Goal: Information Seeking & Learning: Learn about a topic

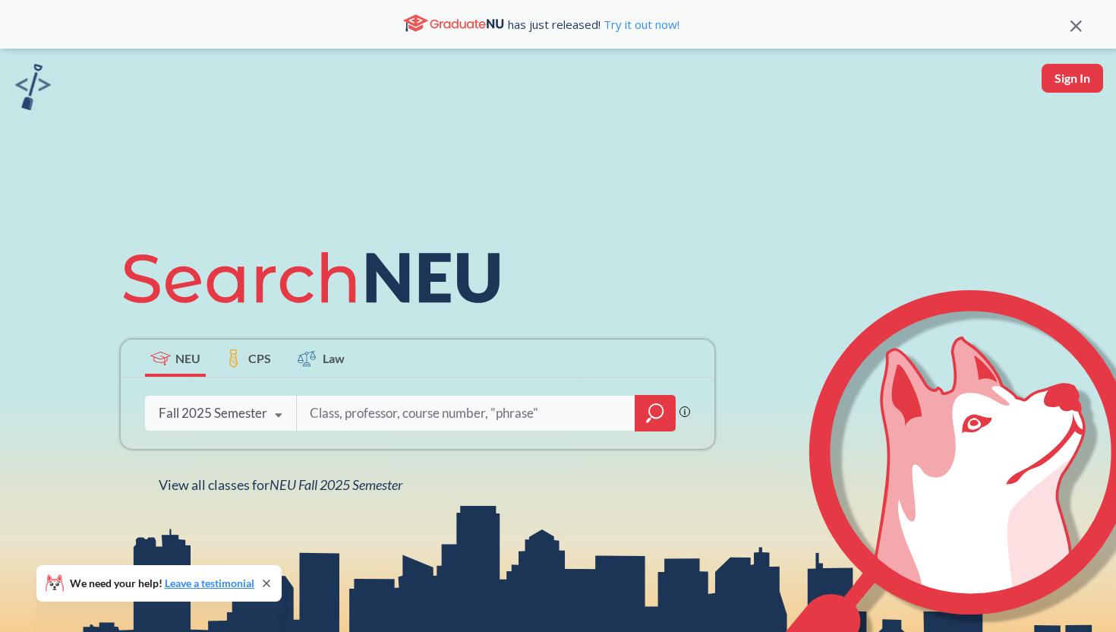
click at [349, 409] on input "search" at bounding box center [466, 413] width 316 height 32
type input "INNO 3520"
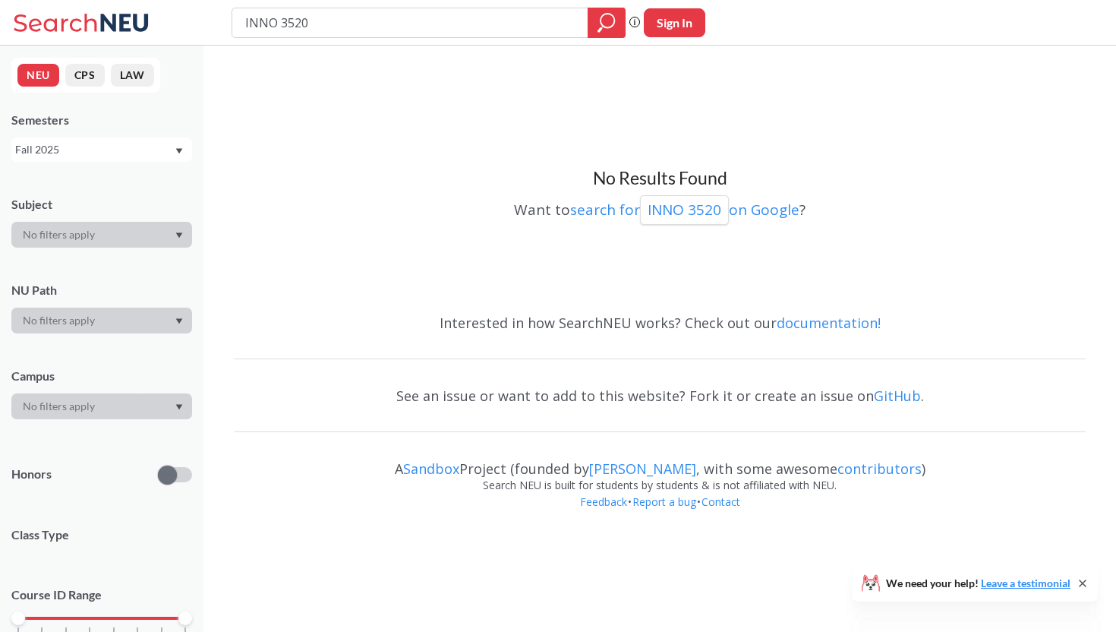
click at [90, 145] on div "Fall 2025" at bounding box center [94, 149] width 159 height 17
click at [147, 109] on div "NEU CPS LAW Semesters Fall 2025 Subject NU Path Campus Honors Class Type Course…" at bounding box center [101, 339] width 203 height 586
click at [172, 149] on div "Fall 2025" at bounding box center [94, 149] width 159 height 17
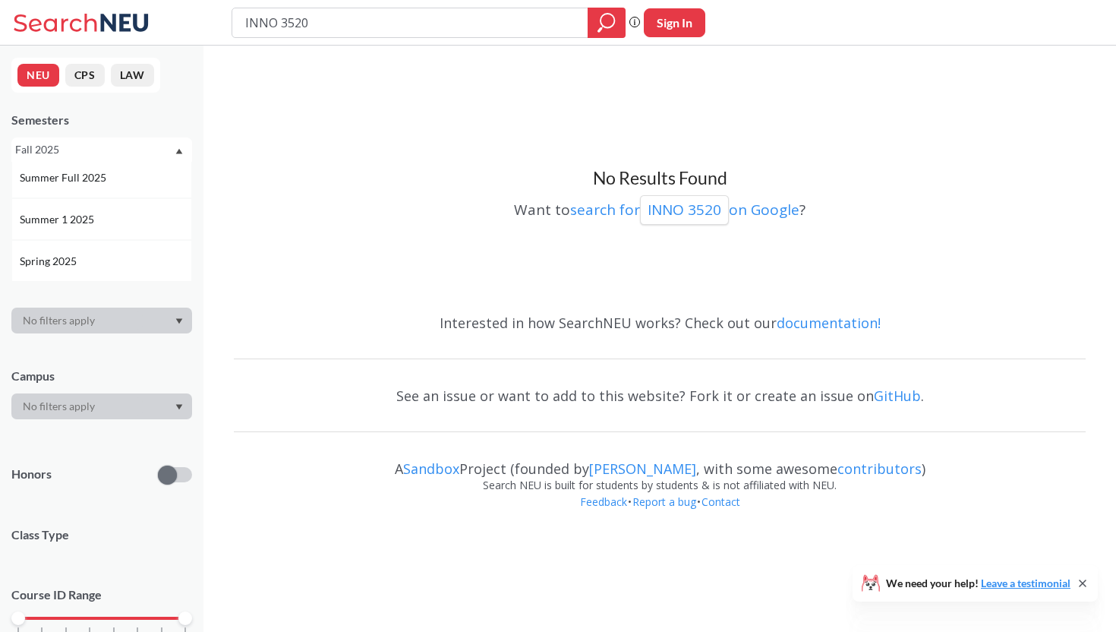
scroll to position [84, 0]
click at [78, 263] on span "Spring 2025" at bounding box center [50, 265] width 60 height 17
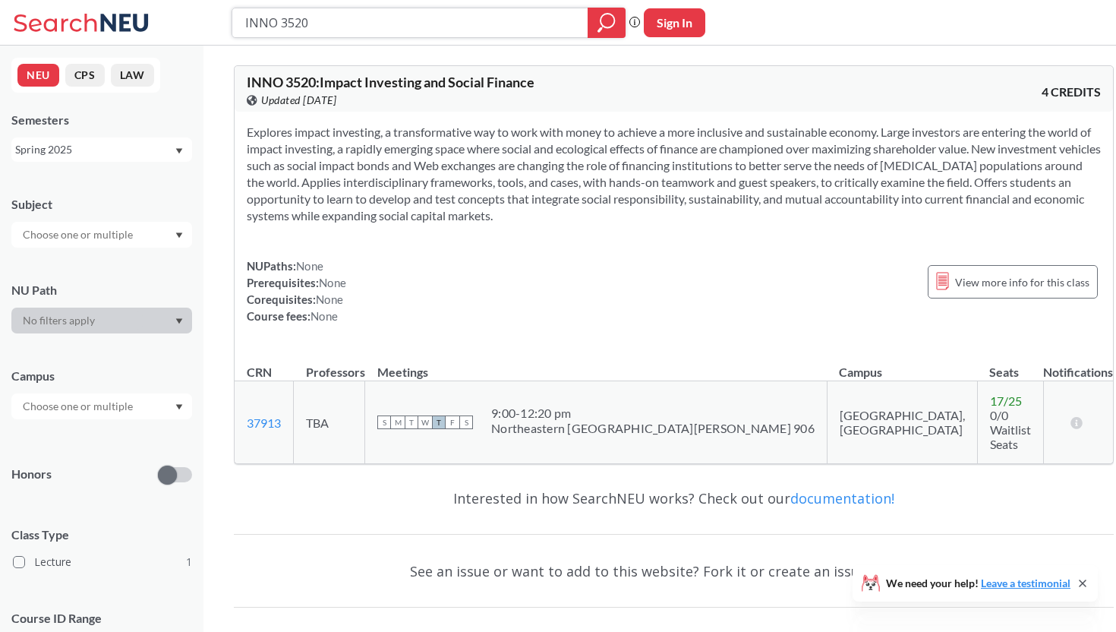
drag, startPoint x: 339, startPoint y: 24, endPoint x: 209, endPoint y: 24, distance: 130.6
click at [209, 24] on div "INNO 3520 Phrase search guarantees the exact search appears in the results. Ex.…" at bounding box center [558, 23] width 1116 height 46
paste input "FINA 3401"
type input "FINA 3401"
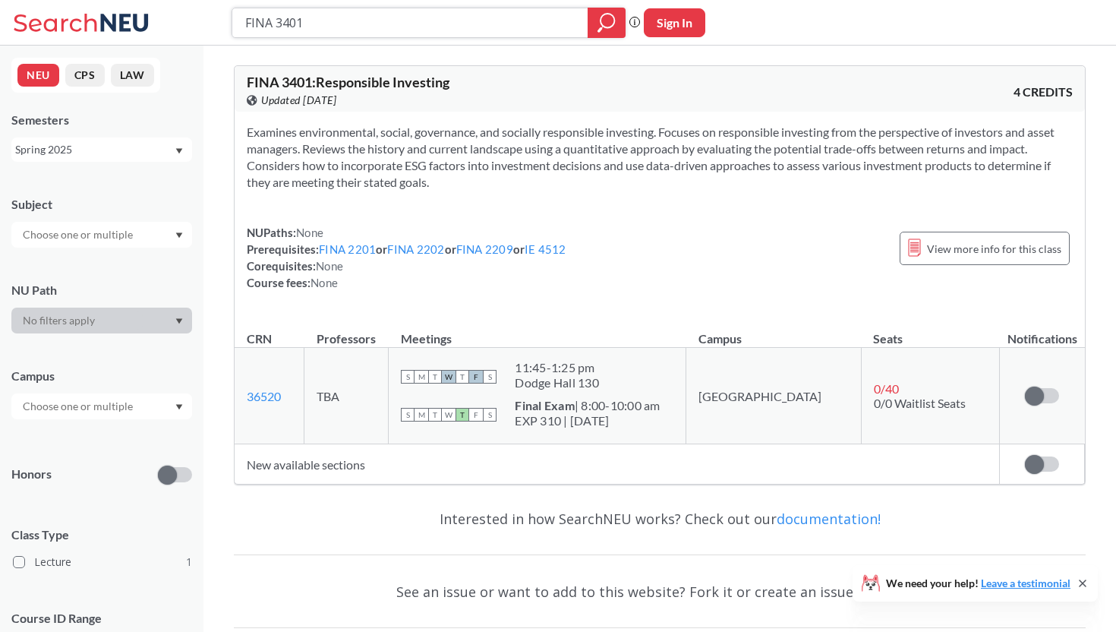
drag, startPoint x: 314, startPoint y: 20, endPoint x: 137, endPoint y: 15, distance: 177.0
click at [137, 15] on div "FINA 3401 Phrase search guarantees the exact search appears in the results. Ex.…" at bounding box center [558, 23] width 1116 height 46
paste input "4370"
type input "FINA 4370"
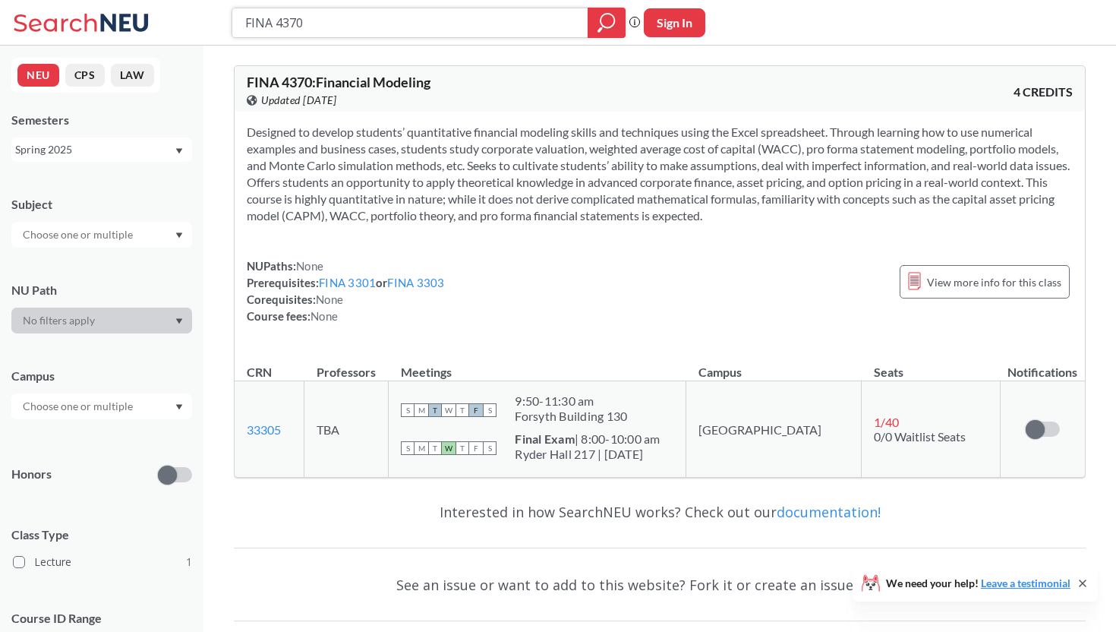
drag, startPoint x: 345, startPoint y: 20, endPoint x: 207, endPoint y: 15, distance: 138.3
click at [207, 16] on div "FINA 4370 Phrase search guarantees the exact search appears in the results. Ex.…" at bounding box center [558, 23] width 1116 height 46
paste input "42"
type input "FINA 4420"
click at [614, 30] on icon "magnifying glass" at bounding box center [607, 22] width 18 height 21
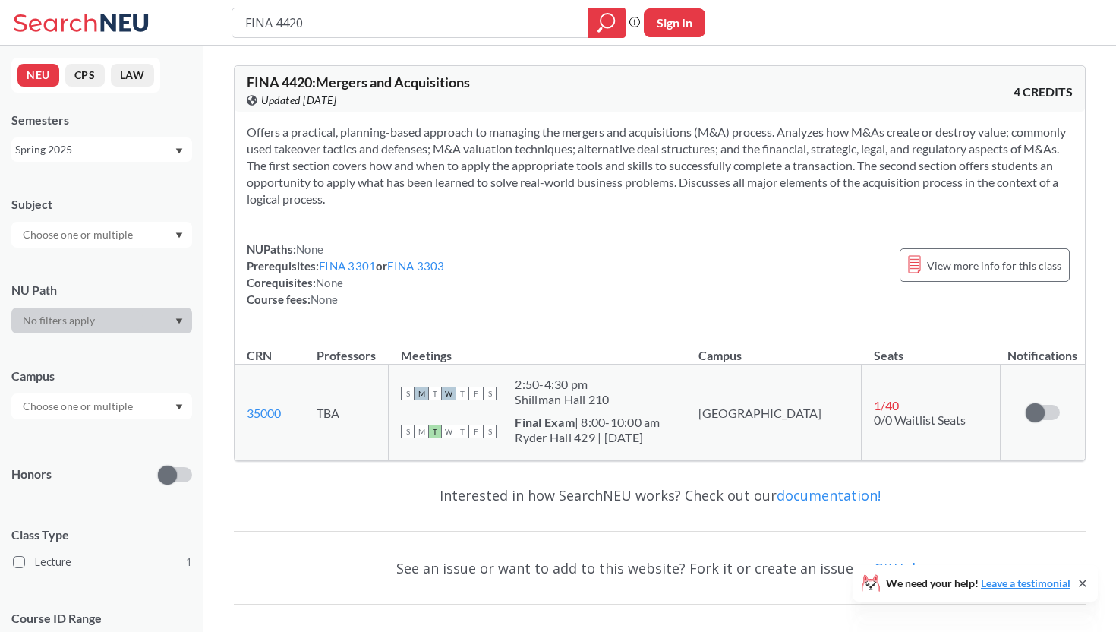
click at [131, 145] on div "Spring 2025" at bounding box center [94, 149] width 159 height 17
click at [97, 177] on div "Fall 2025" at bounding box center [106, 183] width 172 height 17
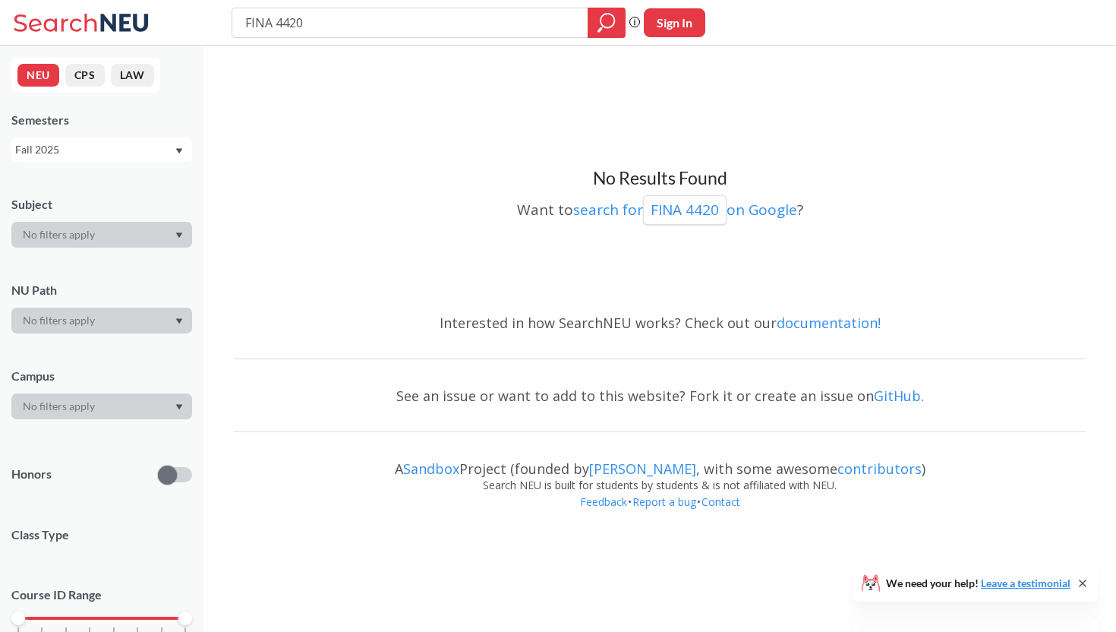
click at [106, 152] on div "Fall 2025" at bounding box center [94, 149] width 159 height 17
click at [85, 239] on div "Spring 2025" at bounding box center [106, 244] width 172 height 17
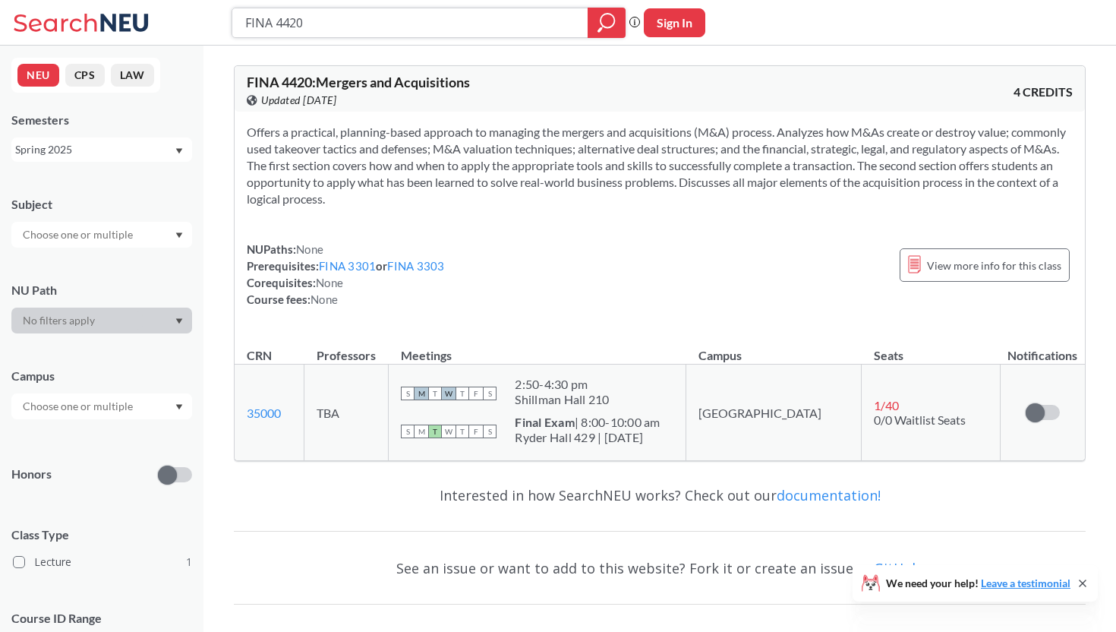
drag, startPoint x: 340, startPoint y: 19, endPoint x: 207, endPoint y: 18, distance: 133.6
click at [207, 18] on div "FINA 4420 Phrase search guarantees the exact search appears in the results. Ex.…" at bounding box center [558, 23] width 1116 height 46
paste input "526"
type input "FINA 4526"
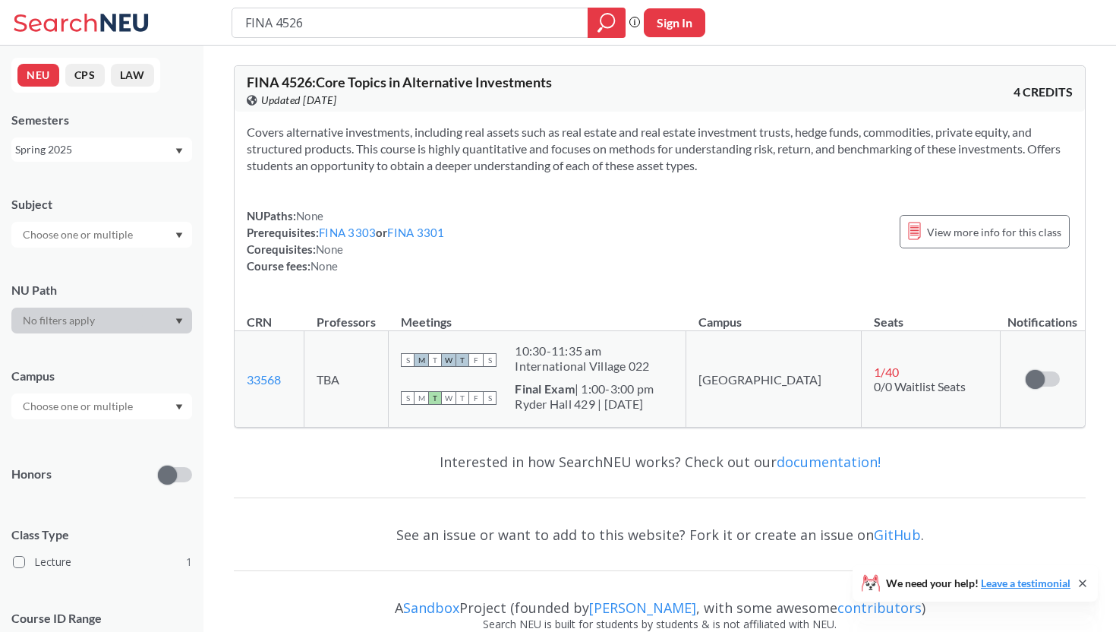
click at [140, 156] on div "Spring 2025" at bounding box center [94, 149] width 159 height 17
click at [103, 191] on div "Fall 2025" at bounding box center [101, 183] width 181 height 42
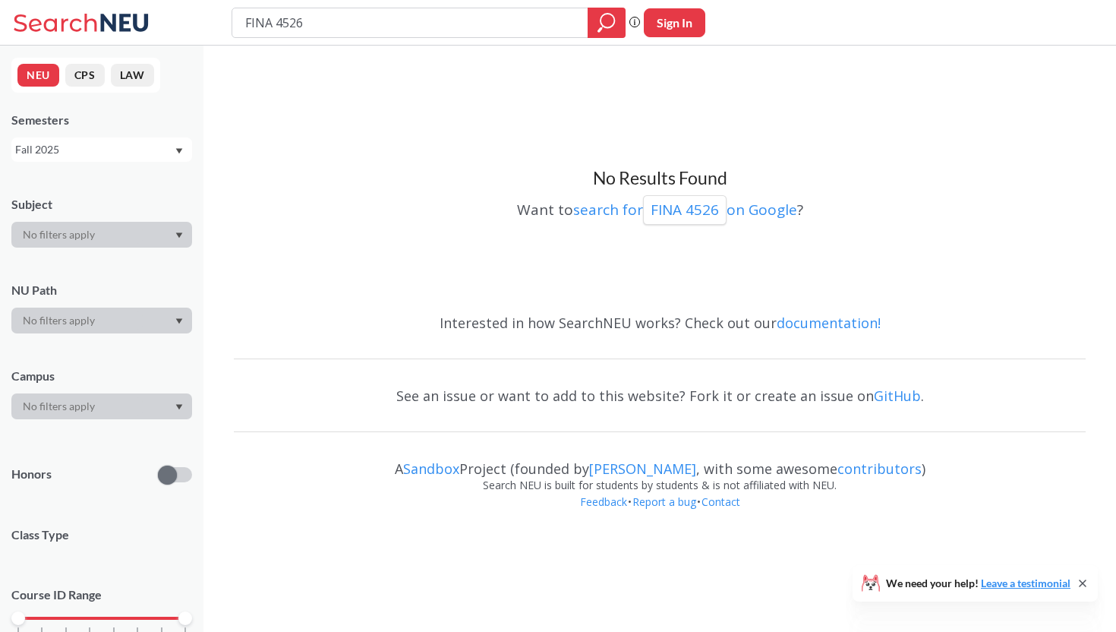
click at [132, 19] on icon at bounding box center [83, 23] width 141 height 30
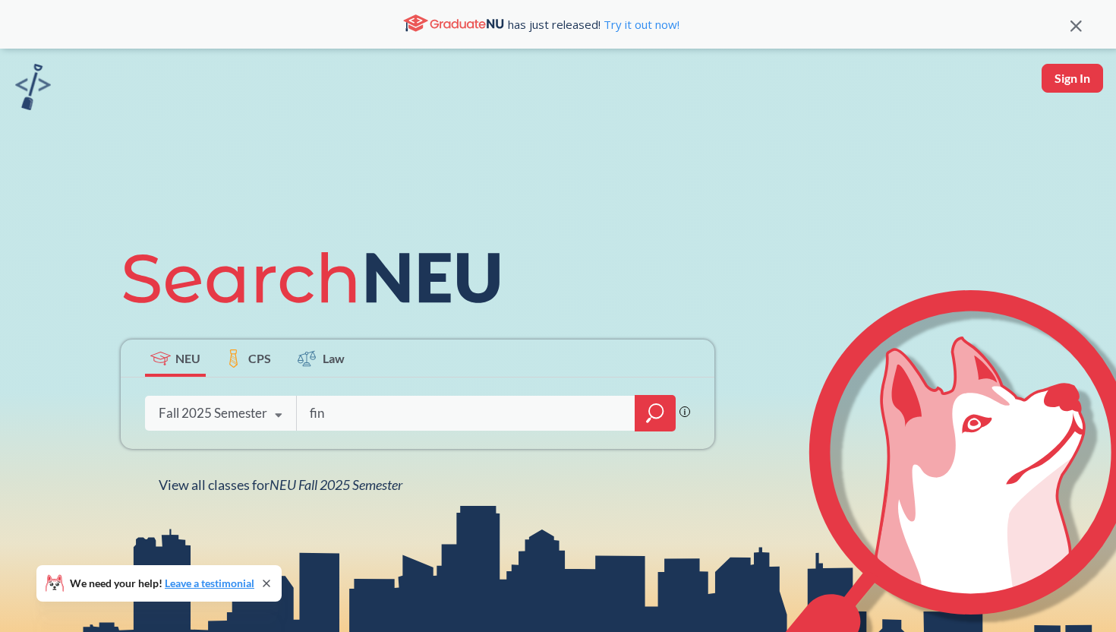
type input "fina"
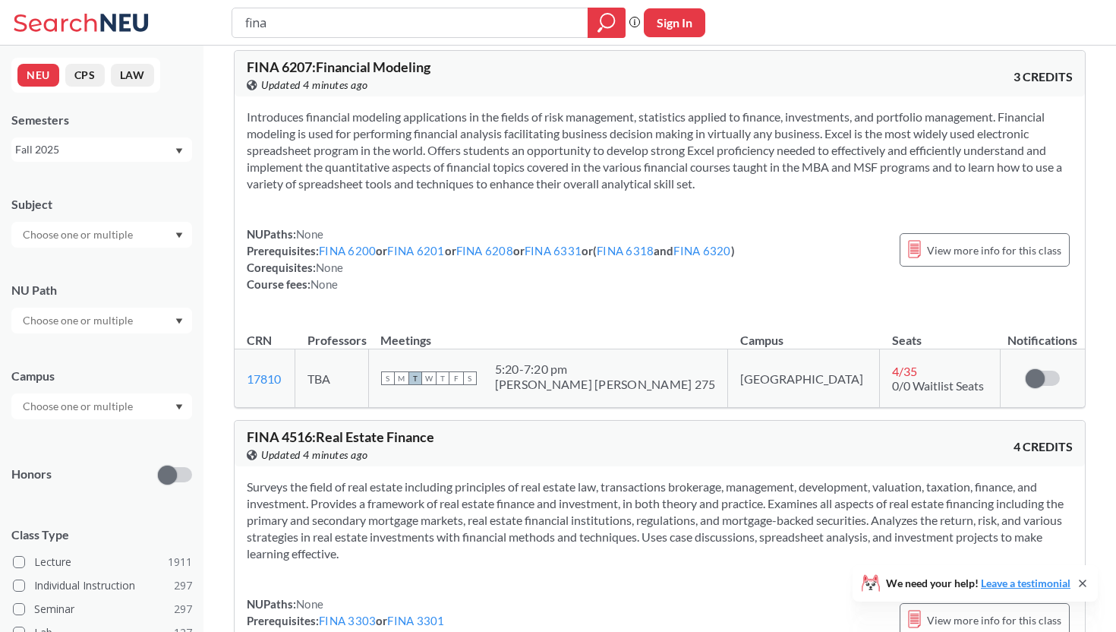
scroll to position [574, 0]
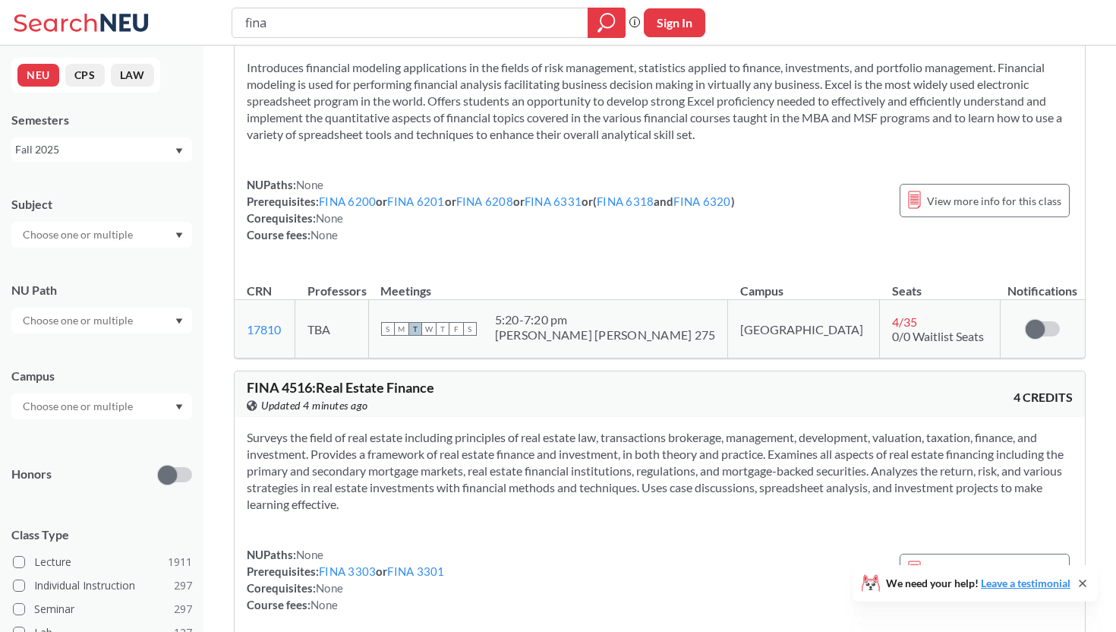
click at [113, 398] on input "text" at bounding box center [79, 406] width 128 height 18
click at [131, 441] on span "( 2074 )" at bounding box center [146, 440] width 30 height 13
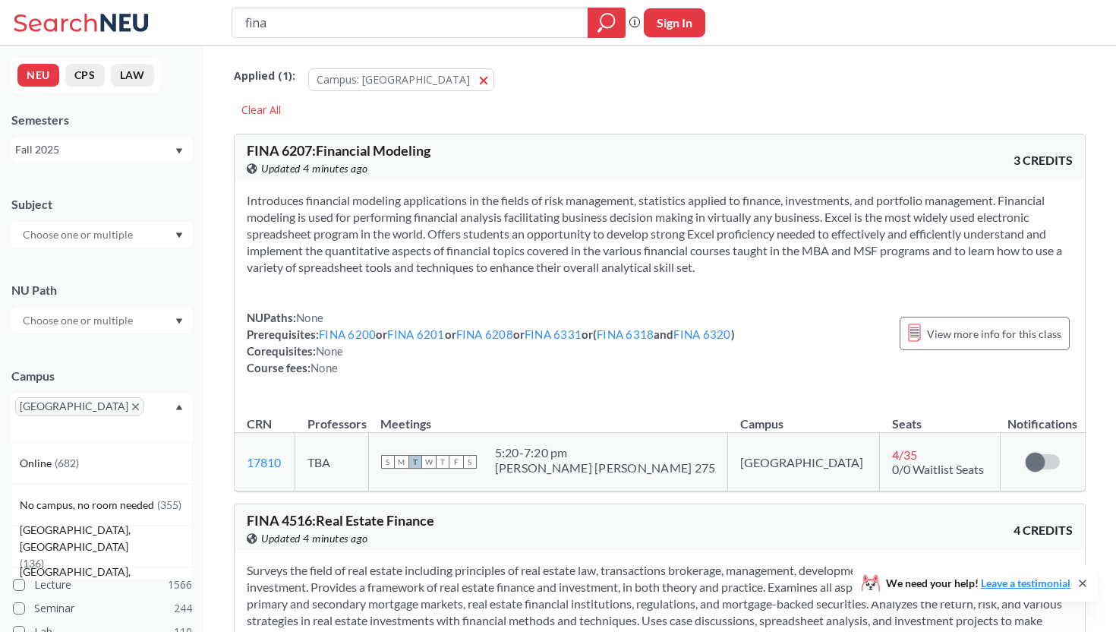
click at [60, 420] on input "text" at bounding box center [37, 429] width 45 height 18
click at [72, 456] on span "( 682 )" at bounding box center [67, 462] width 24 height 13
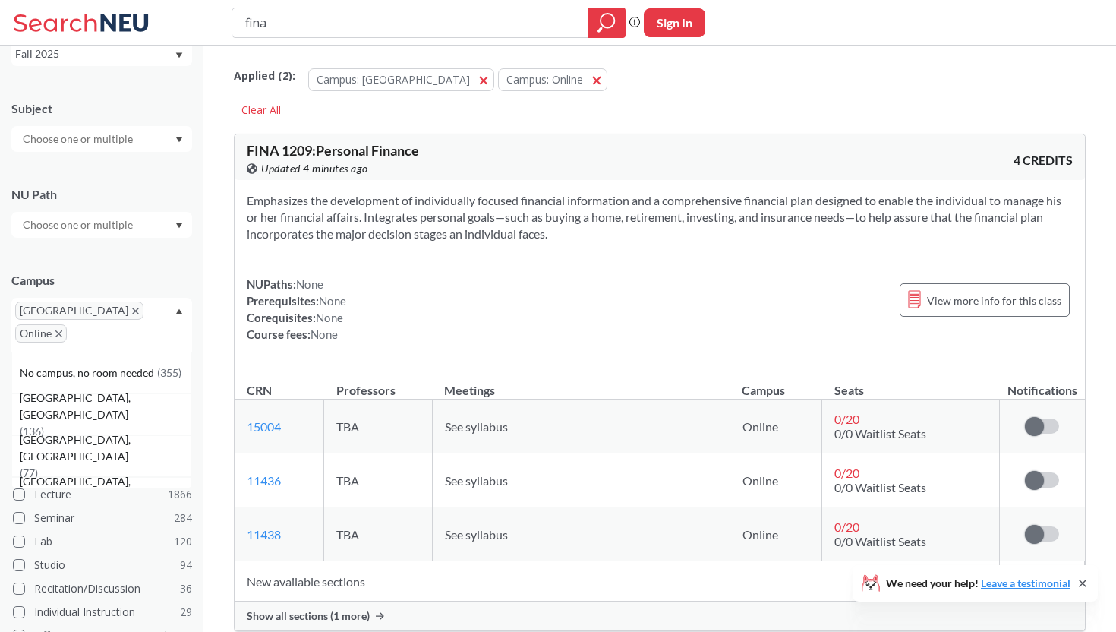
click at [140, 262] on div "Campus [GEOGRAPHIC_DATA] Online No campus, no room needed ( 355 ) [GEOGRAPHIC_D…" at bounding box center [101, 304] width 181 height 95
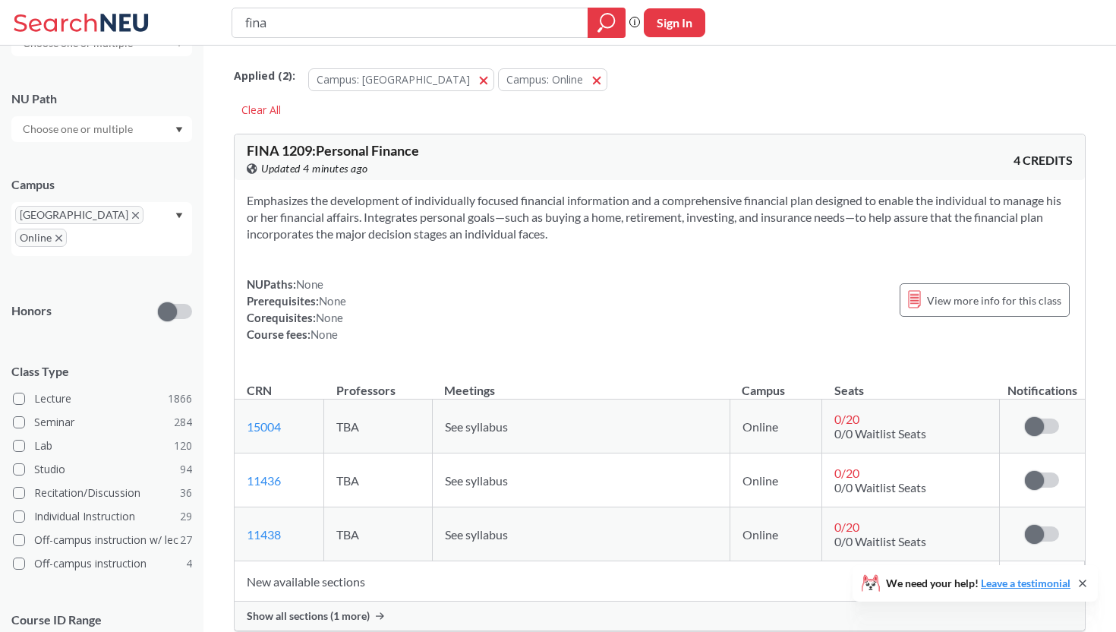
scroll to position [202, 0]
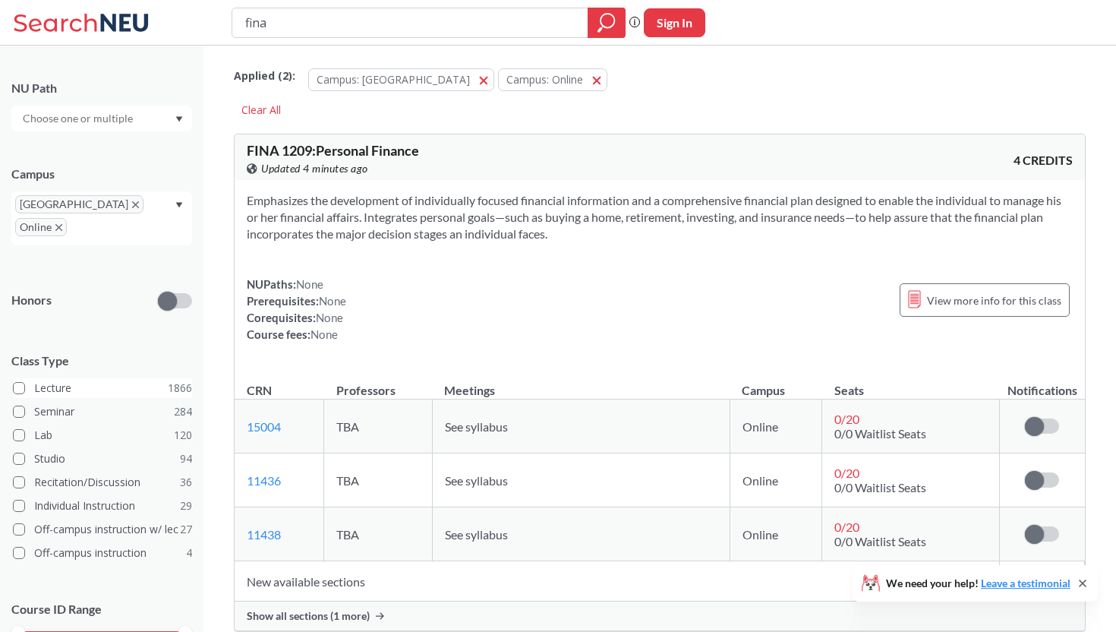
click at [17, 382] on span at bounding box center [19, 388] width 12 height 12
click at [34, 380] on input "Lecture 1866" at bounding box center [40, 386] width 12 height 12
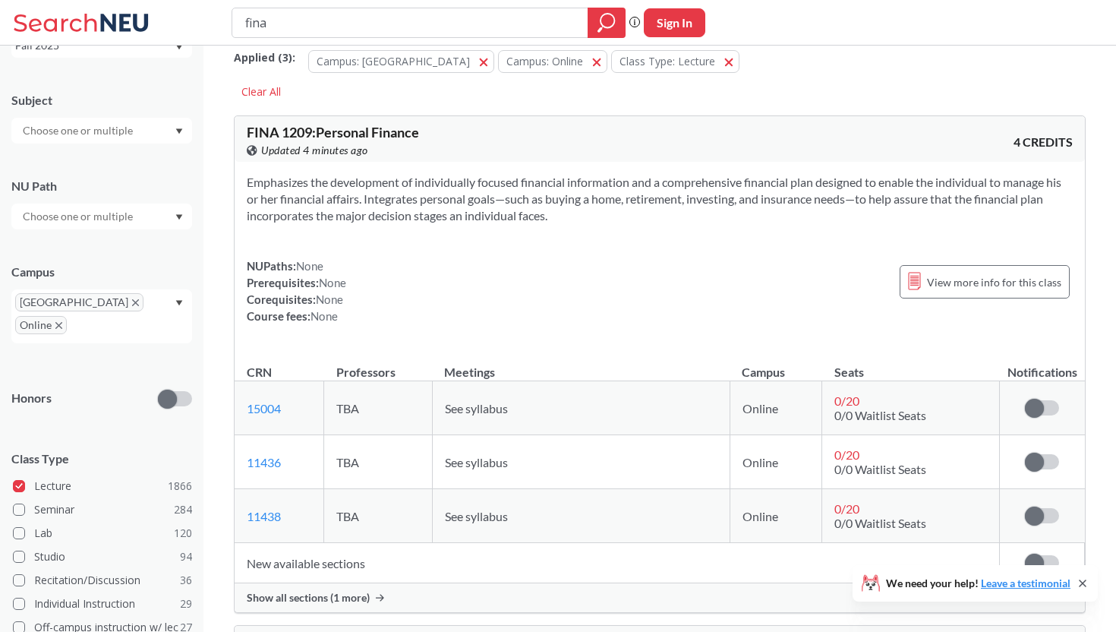
scroll to position [261, 0]
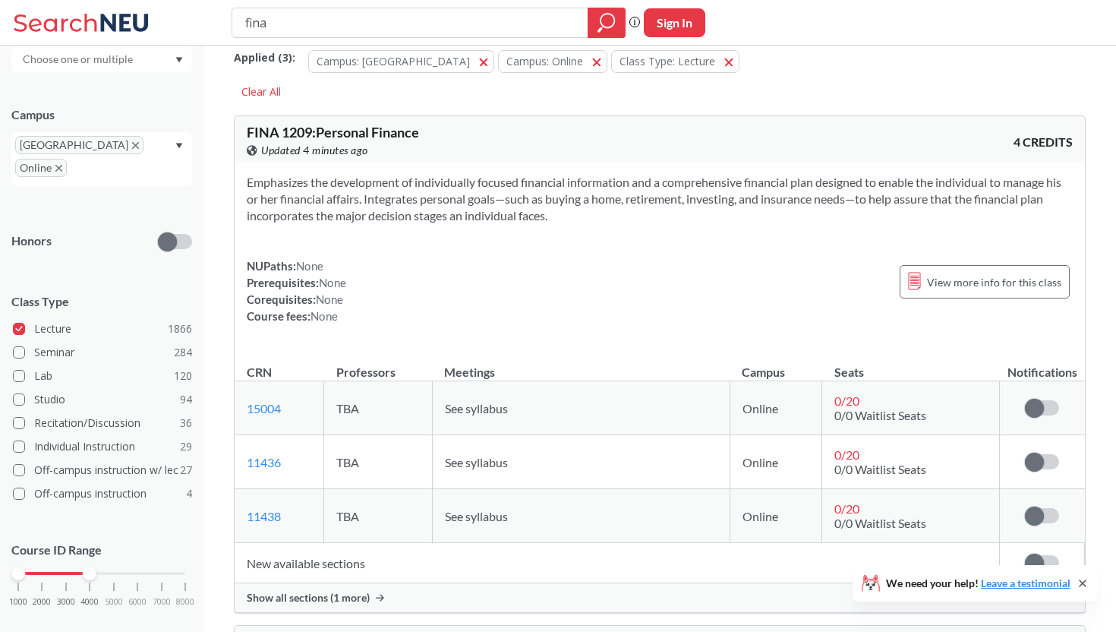
drag, startPoint x: 185, startPoint y: 553, endPoint x: 94, endPoint y: 554, distance: 91.1
click at [94, 566] on div at bounding box center [90, 573] width 14 height 14
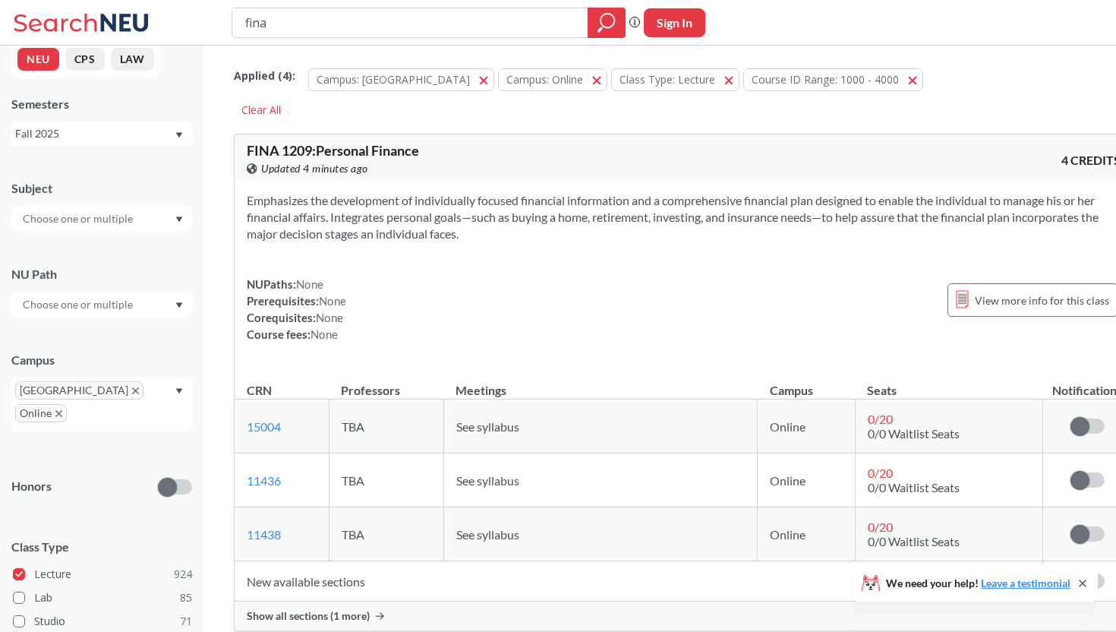
scroll to position [17, 0]
click at [140, 210] on div at bounding box center [101, 218] width 181 height 26
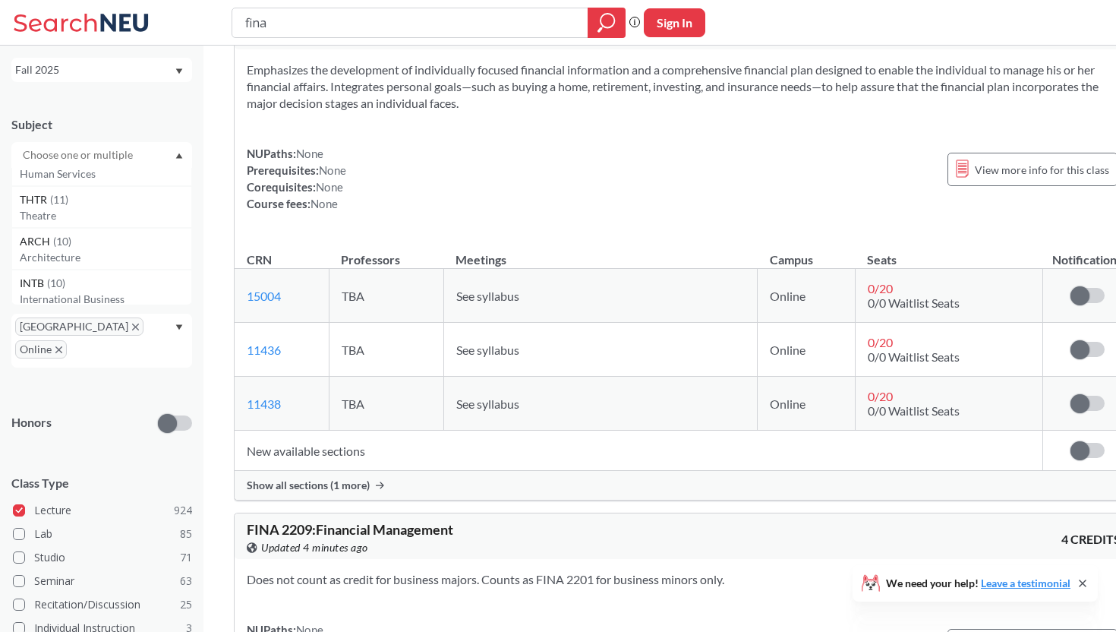
scroll to position [0, 0]
click at [112, 155] on input "text" at bounding box center [79, 155] width 128 height 18
type input "fi"
click at [146, 117] on div "Subject" at bounding box center [101, 124] width 181 height 17
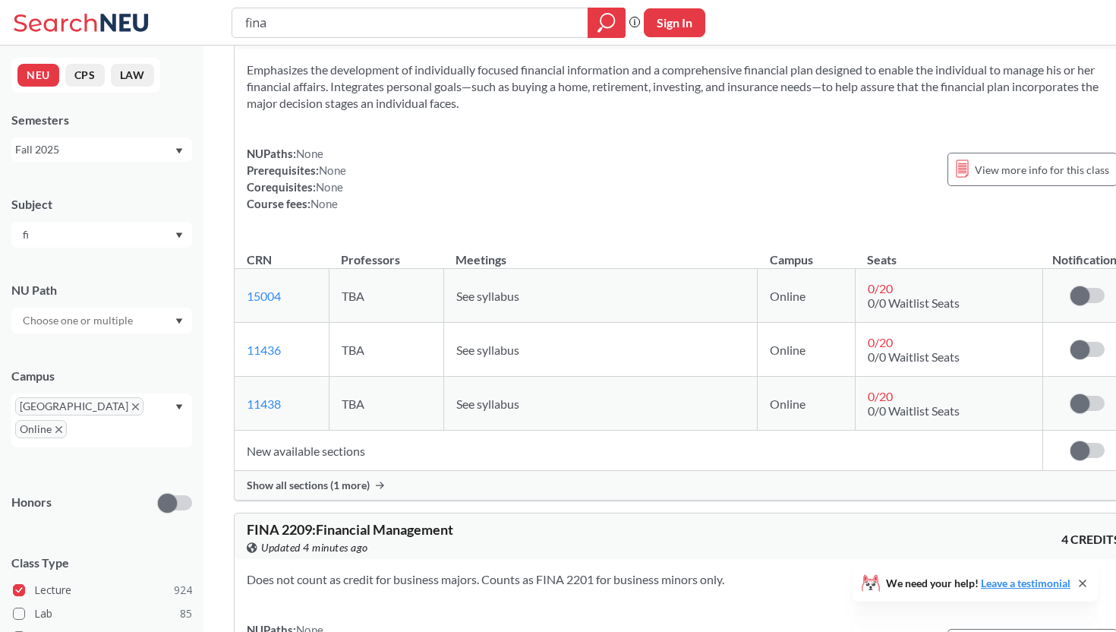
scroll to position [121, 0]
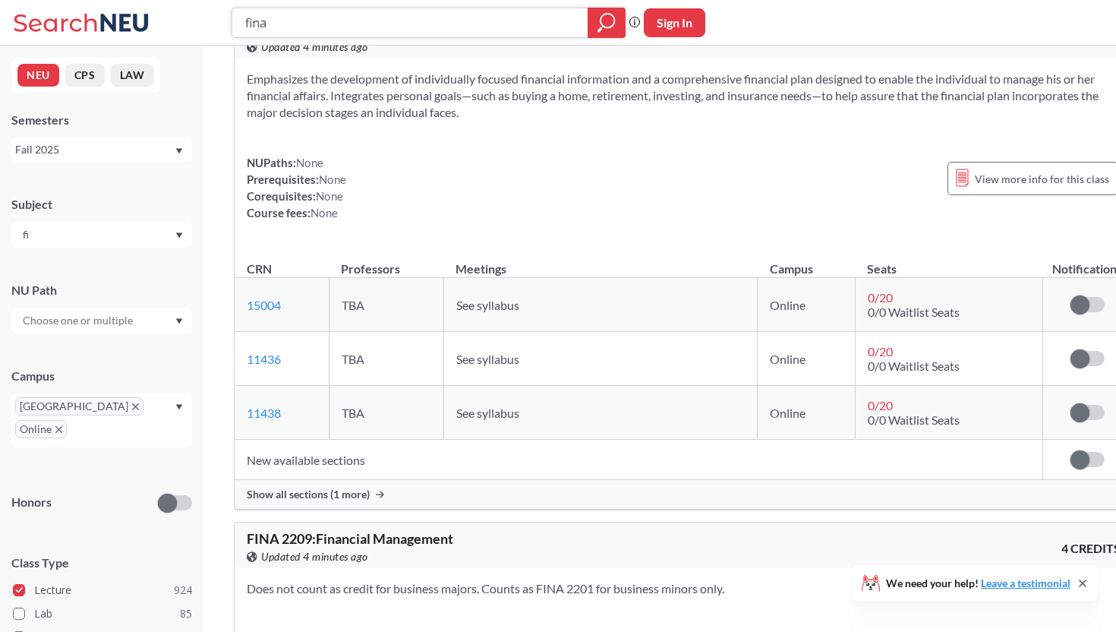
drag, startPoint x: 291, startPoint y: 30, endPoint x: 230, endPoint y: 27, distance: 60.9
click at [229, 27] on div "fina Phrase search guarantees the exact search appears in the results. Ex. If y…" at bounding box center [558, 23] width 1116 height 46
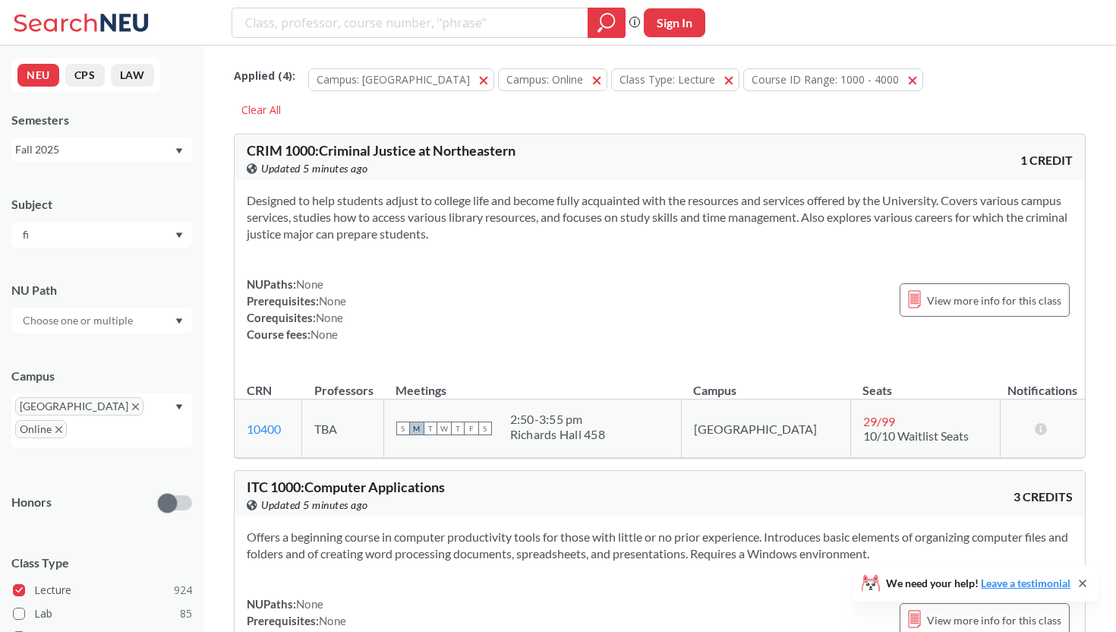
click at [68, 234] on input "fi" at bounding box center [79, 235] width 128 height 18
click at [61, 267] on div "FINA ( 8 )" at bounding box center [106, 261] width 172 height 17
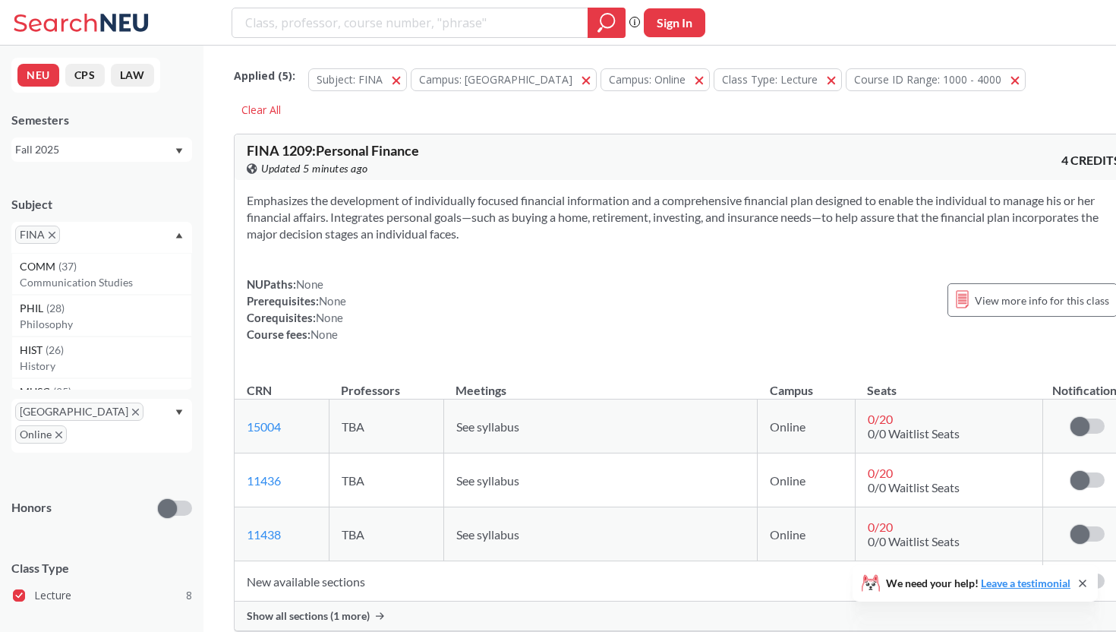
click at [89, 240] on input "text" at bounding box center [86, 240] width 45 height 18
click at [115, 198] on div "Subject" at bounding box center [101, 204] width 181 height 17
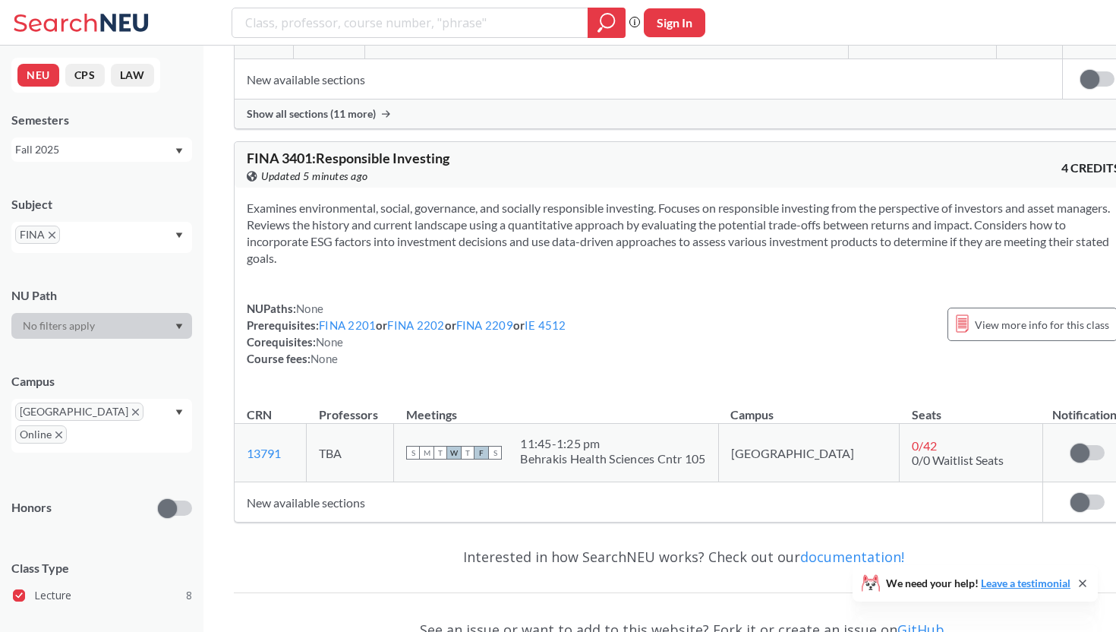
scroll to position [3704, 0]
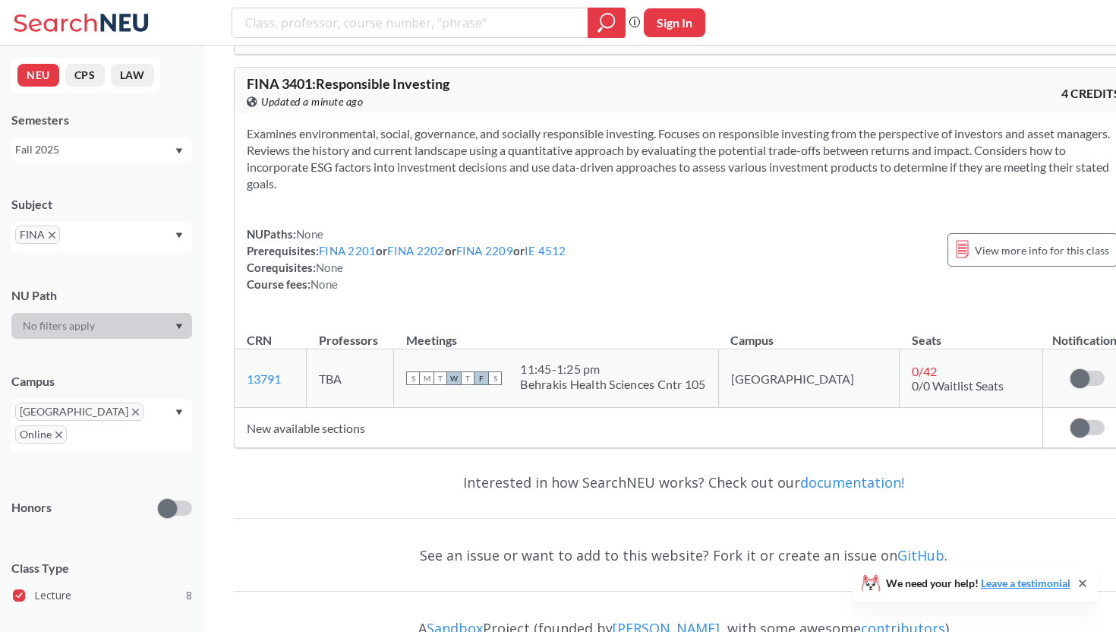
click at [62, 431] on icon "X to remove pill" at bounding box center [58, 434] width 7 height 7
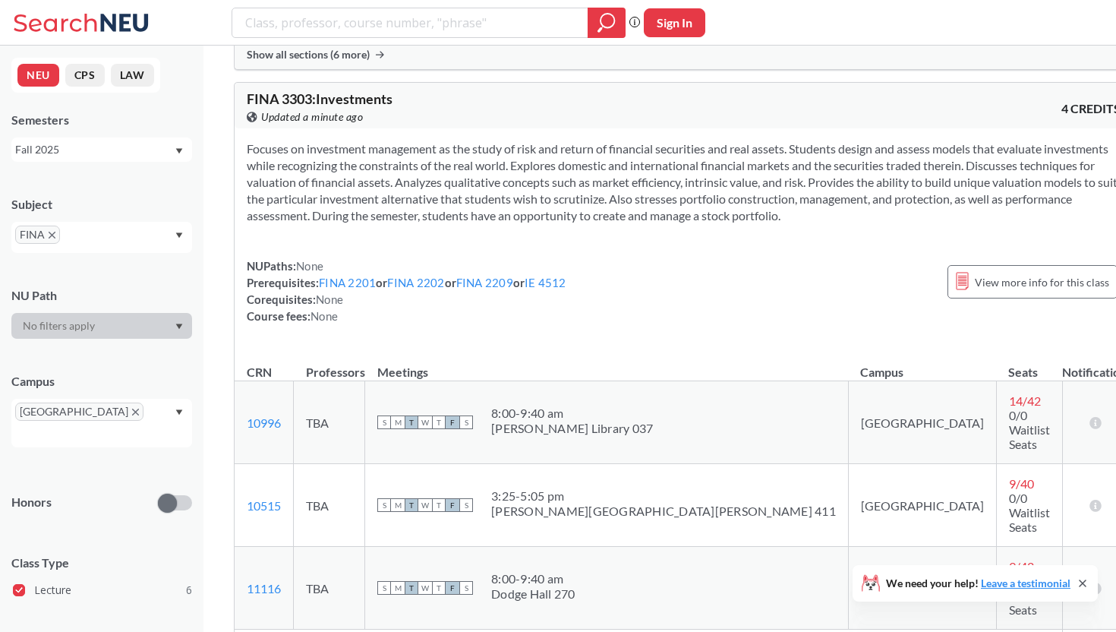
scroll to position [2215, 0]
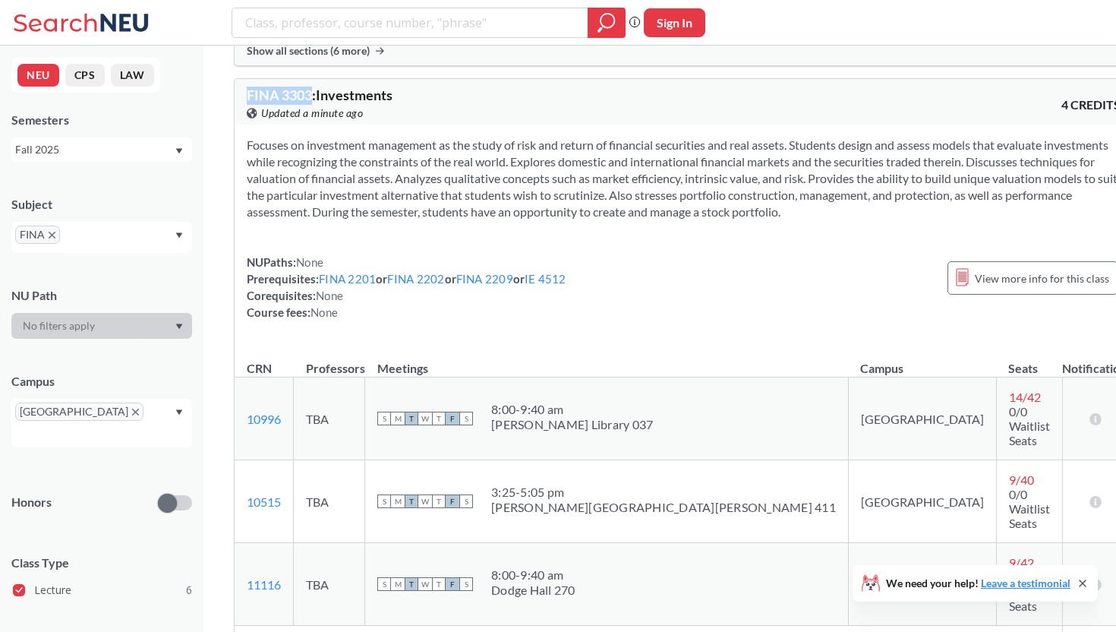
drag, startPoint x: 313, startPoint y: 112, endPoint x: 244, endPoint y: 111, distance: 68.4
click at [244, 111] on div "FINA 3303 : Investments View this course on Banner. Updated a minute ago 4 CRED…" at bounding box center [684, 102] width 898 height 46
copy span "FINA 3303"
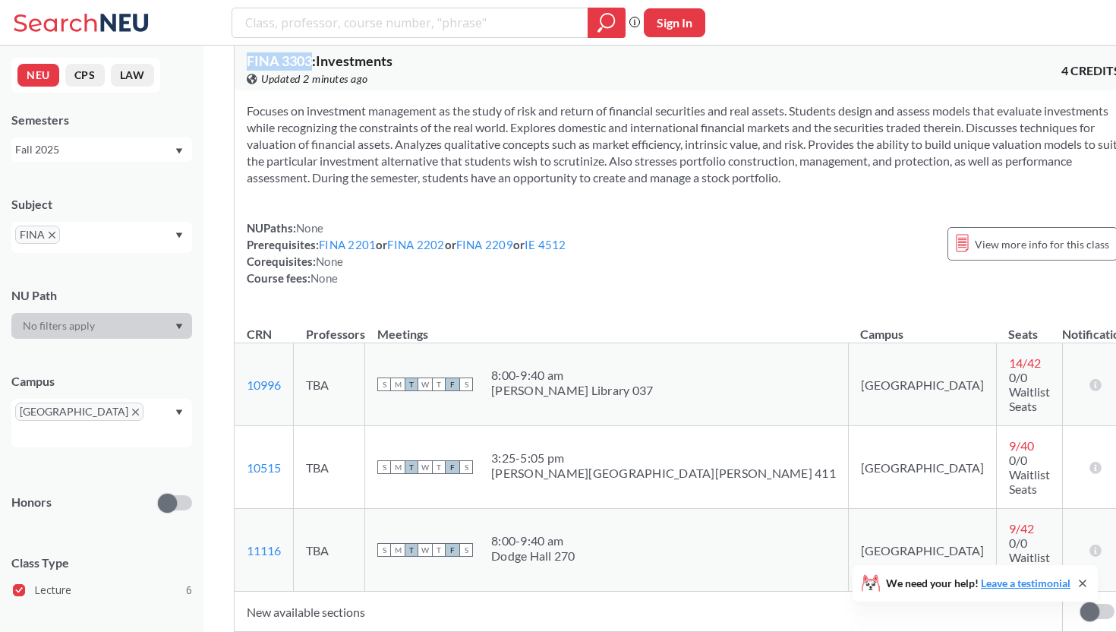
scroll to position [2270, 0]
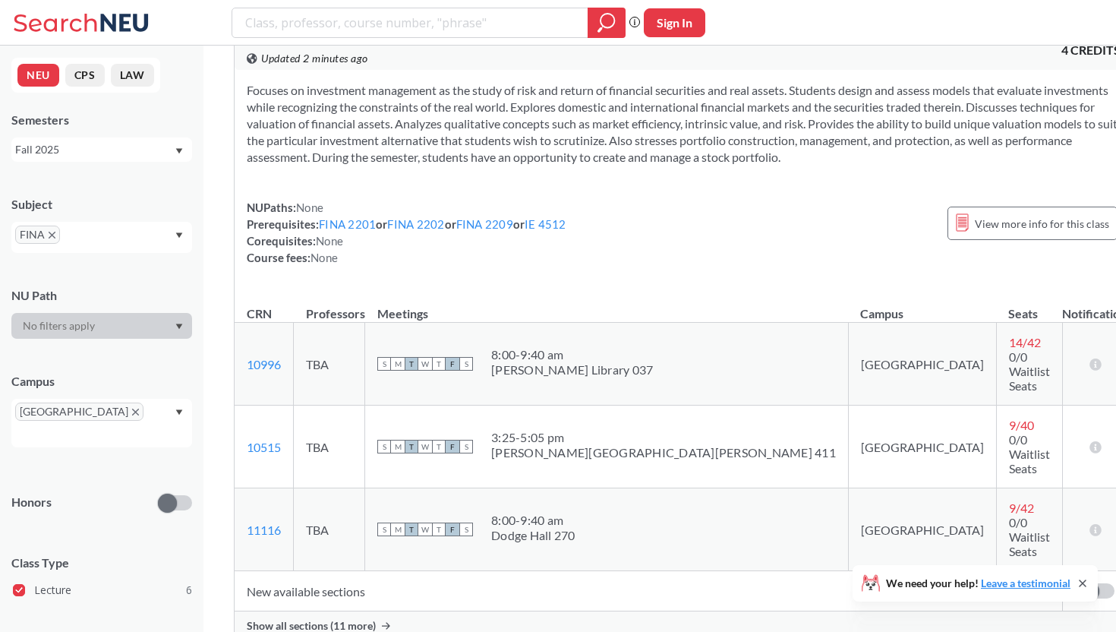
click at [355, 619] on span "Show all sections (11 more)" at bounding box center [311, 626] width 129 height 14
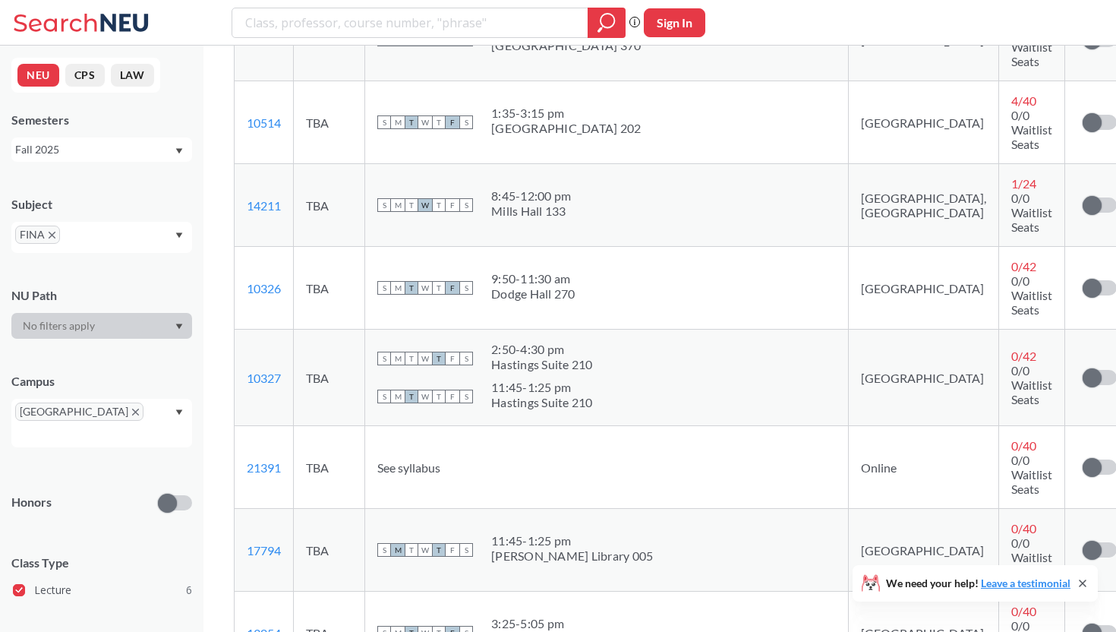
scroll to position [2926, 0]
